Goal: Find specific page/section: Locate a particular part of the current website

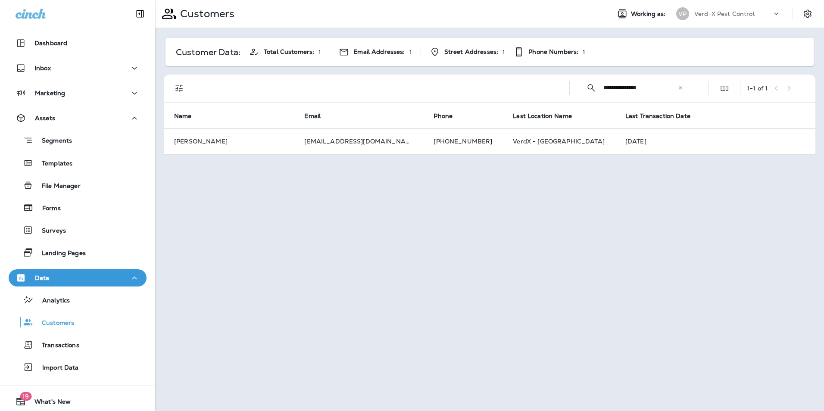
click at [679, 90] on icon at bounding box center [681, 88] width 6 height 6
click at [638, 91] on input "text" at bounding box center [649, 87] width 90 height 23
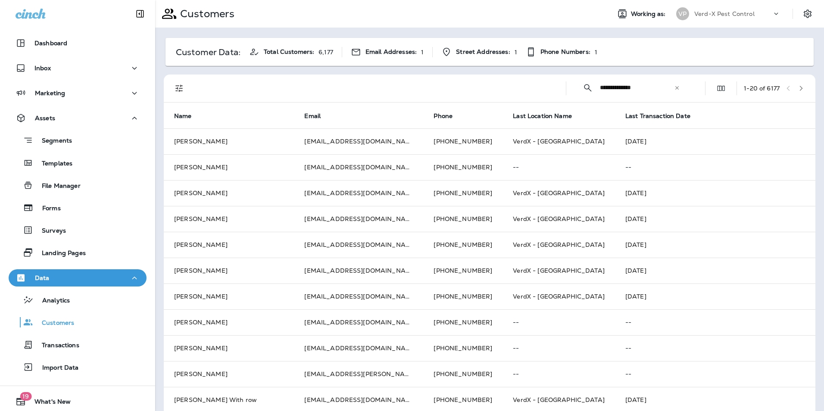
type input "**********"
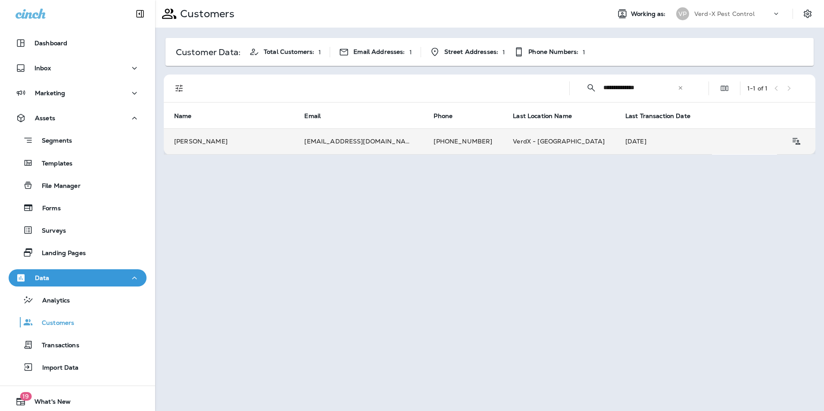
click at [324, 146] on td "[EMAIL_ADDRESS][DOMAIN_NAME]" at bounding box center [358, 141] width 129 height 26
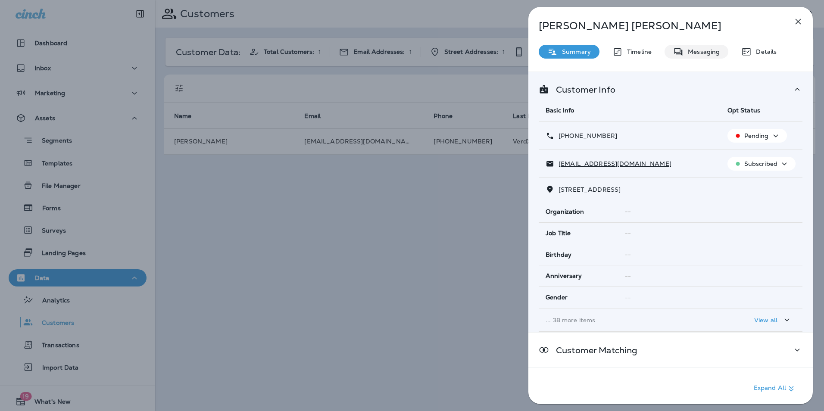
click at [702, 53] on p "Messaging" at bounding box center [702, 51] width 36 height 7
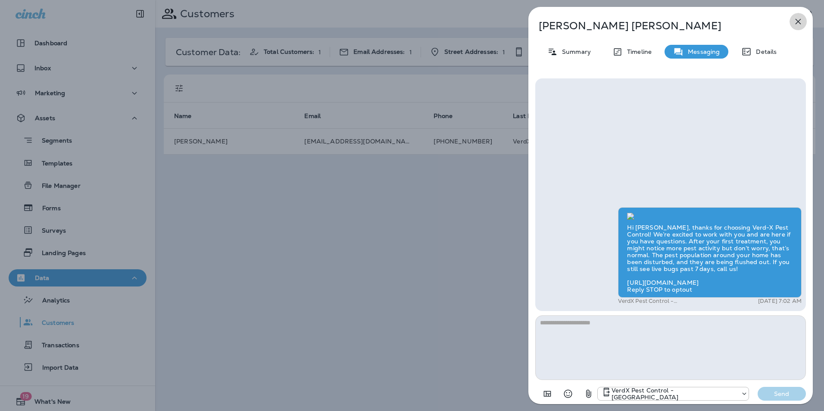
click at [799, 25] on icon "button" at bounding box center [798, 21] width 10 height 10
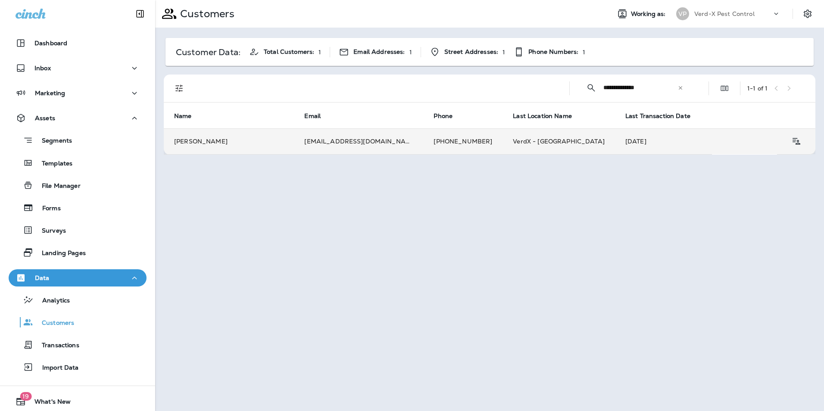
click at [344, 144] on td "[EMAIL_ADDRESS][DOMAIN_NAME]" at bounding box center [358, 141] width 129 height 26
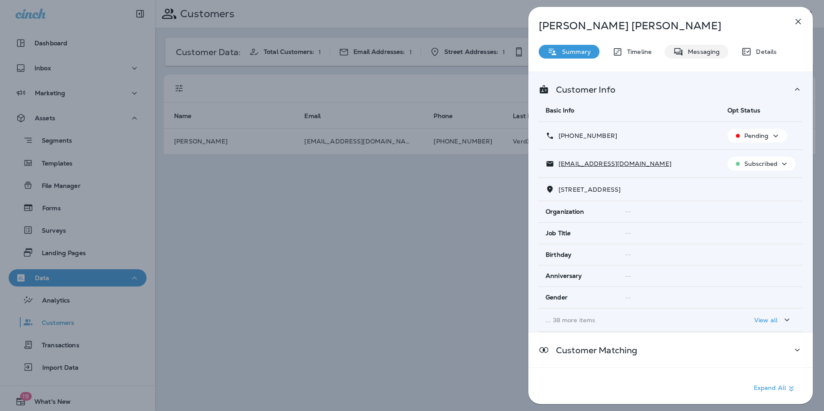
click at [717, 55] on p "Messaging" at bounding box center [702, 51] width 36 height 7
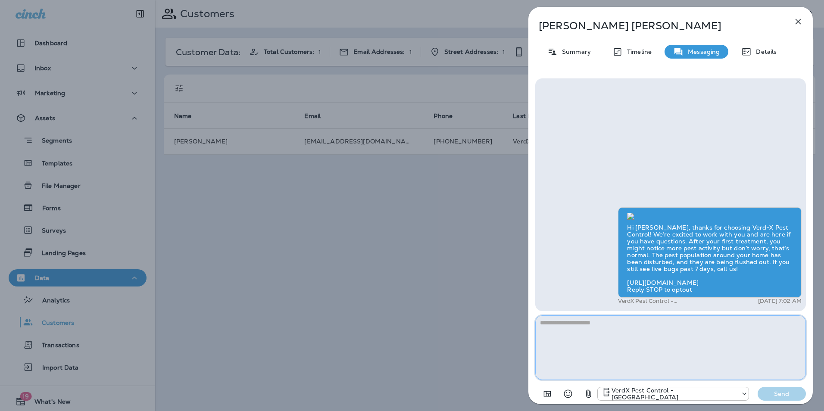
scroll to position [-141, 0]
click at [797, 25] on icon "button" at bounding box center [798, 21] width 10 height 10
